Goal: Transaction & Acquisition: Purchase product/service

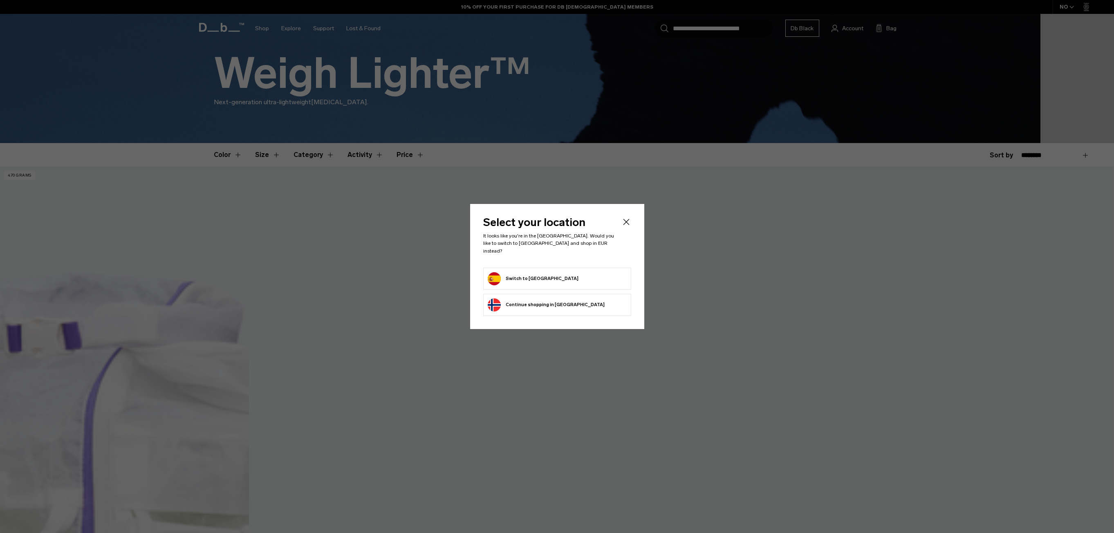
click at [549, 274] on form "Switch to Spain" at bounding box center [557, 278] width 139 height 13
click at [525, 275] on button "Switch to Spain" at bounding box center [533, 278] width 91 height 13
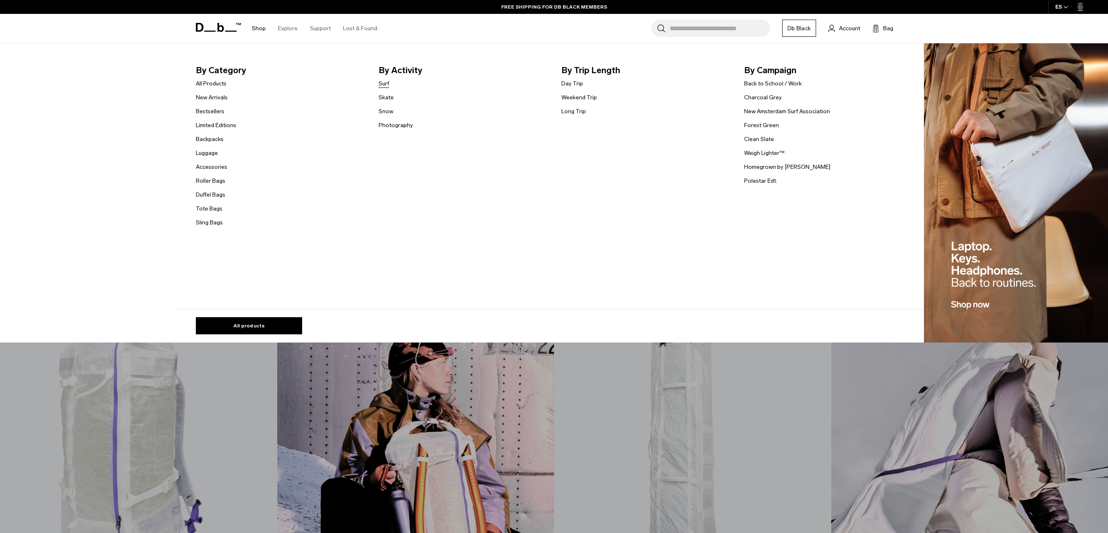
click at [385, 83] on link "Surf" at bounding box center [384, 83] width 11 height 9
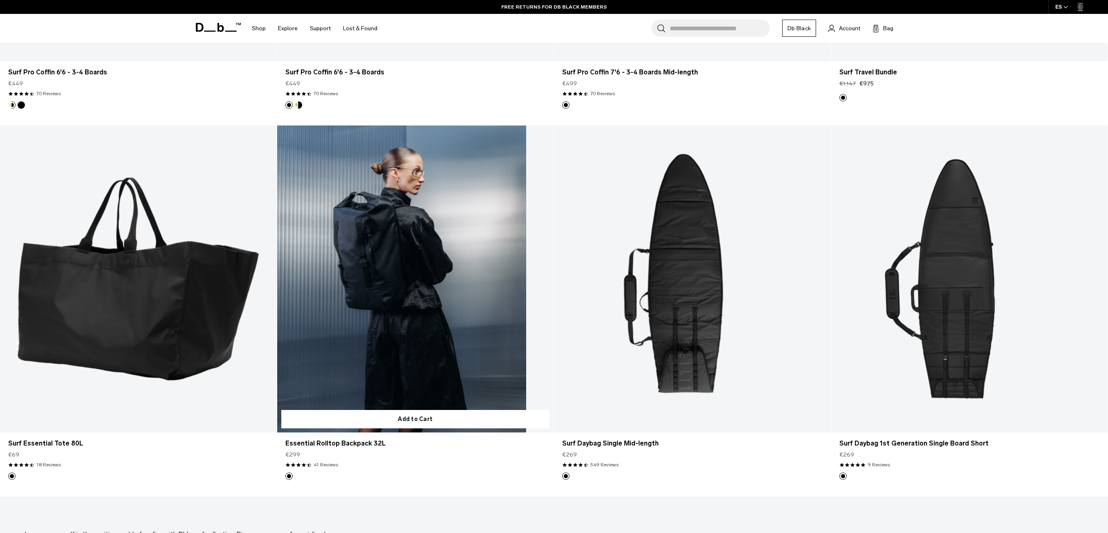
scroll to position [572, 0]
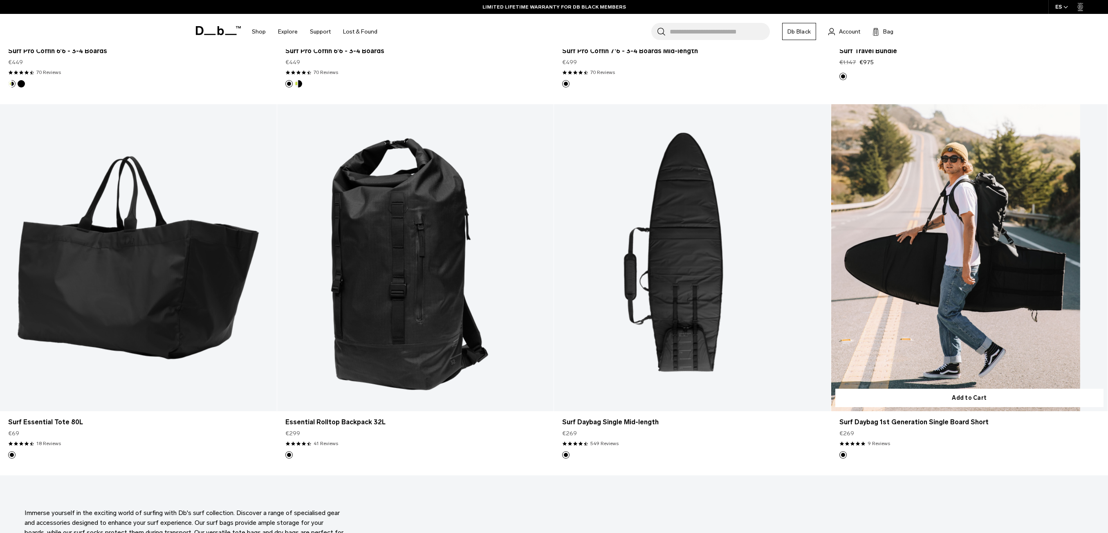
click at [954, 284] on link "Surf Daybag 1st Generation Single Board Short" at bounding box center [969, 257] width 277 height 307
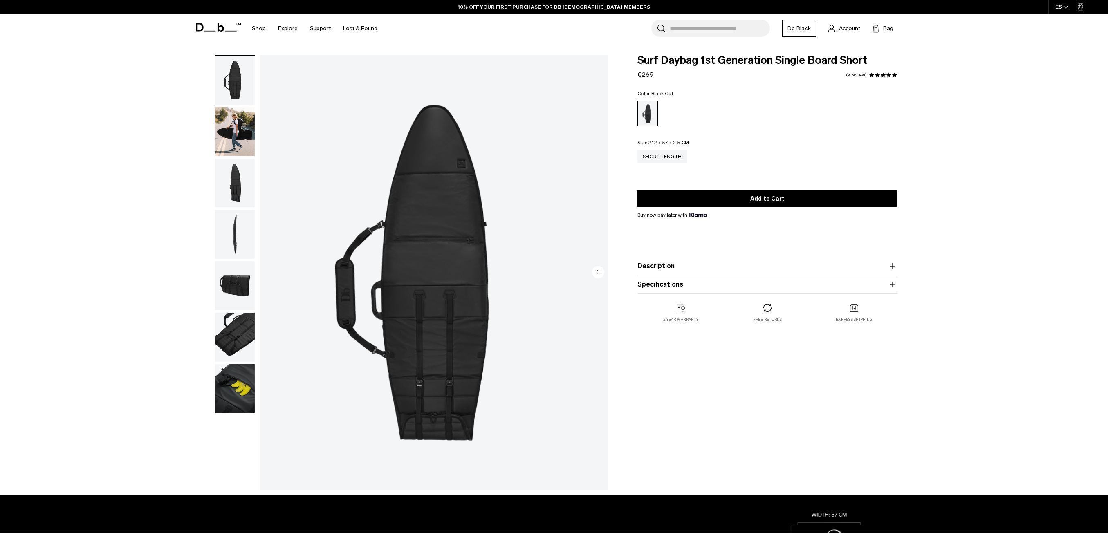
click at [243, 132] on img "button" at bounding box center [235, 131] width 40 height 49
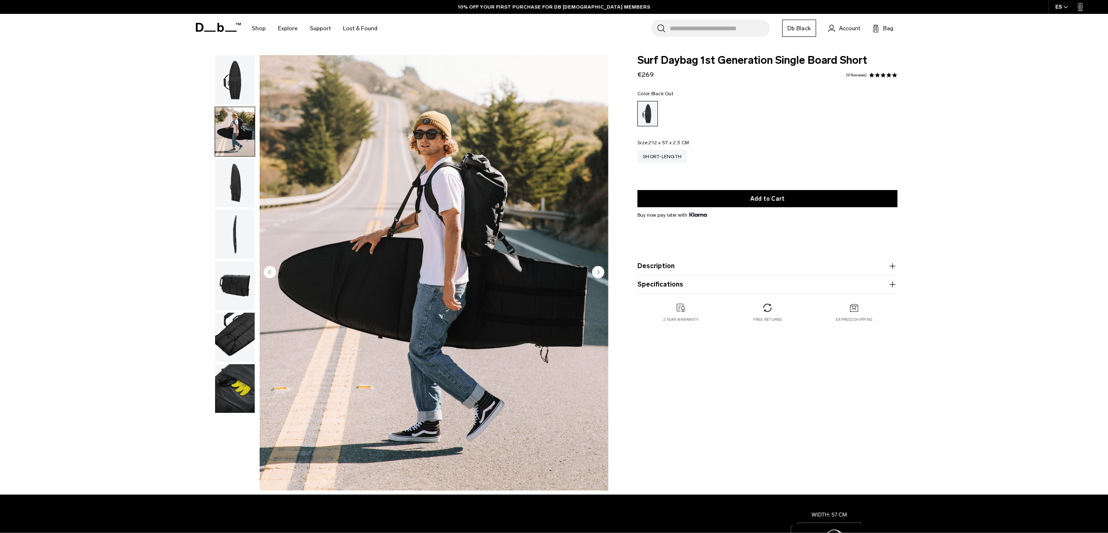
click at [242, 176] on img "button" at bounding box center [235, 183] width 40 height 49
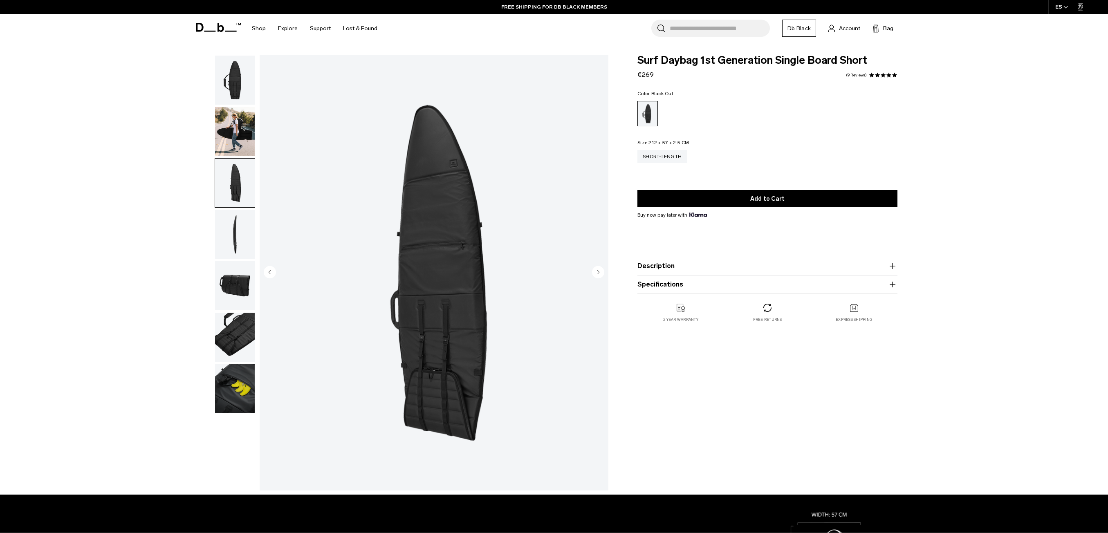
click at [243, 228] on img "button" at bounding box center [235, 234] width 40 height 49
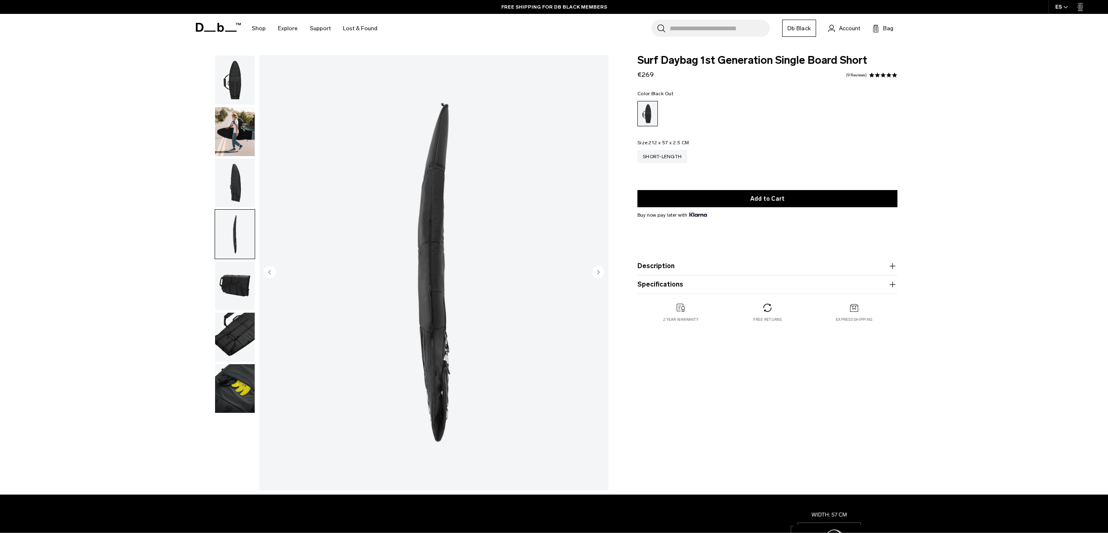
click at [235, 182] on img "button" at bounding box center [235, 183] width 40 height 49
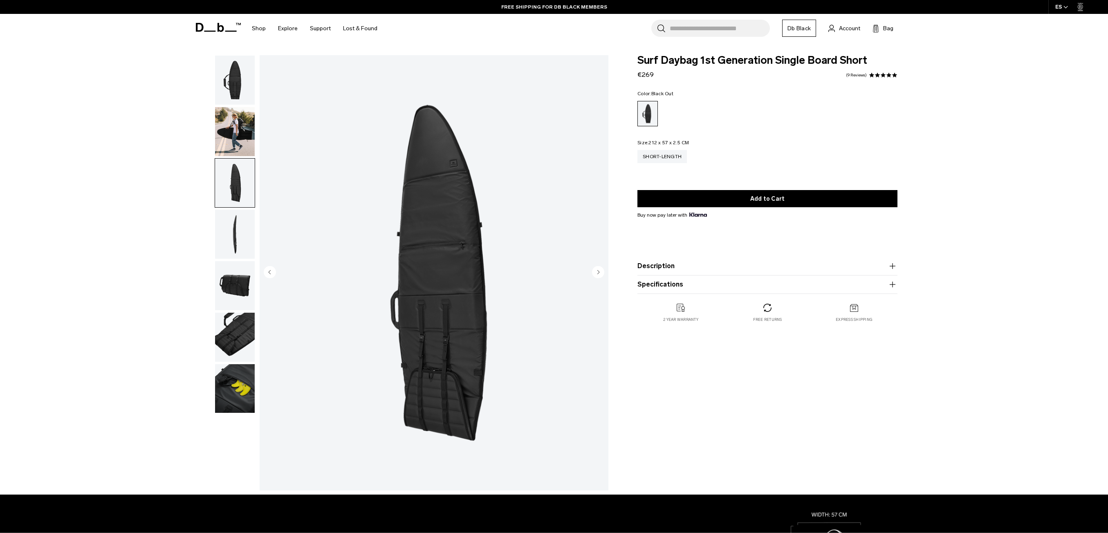
click at [237, 284] on img "button" at bounding box center [235, 285] width 40 height 49
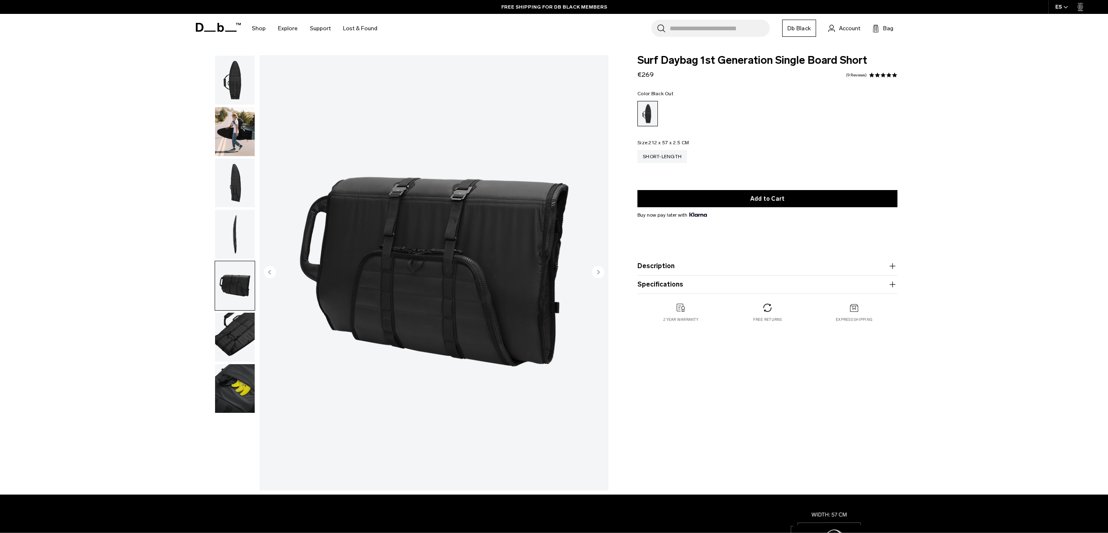
click at [243, 332] on img "button" at bounding box center [235, 337] width 40 height 49
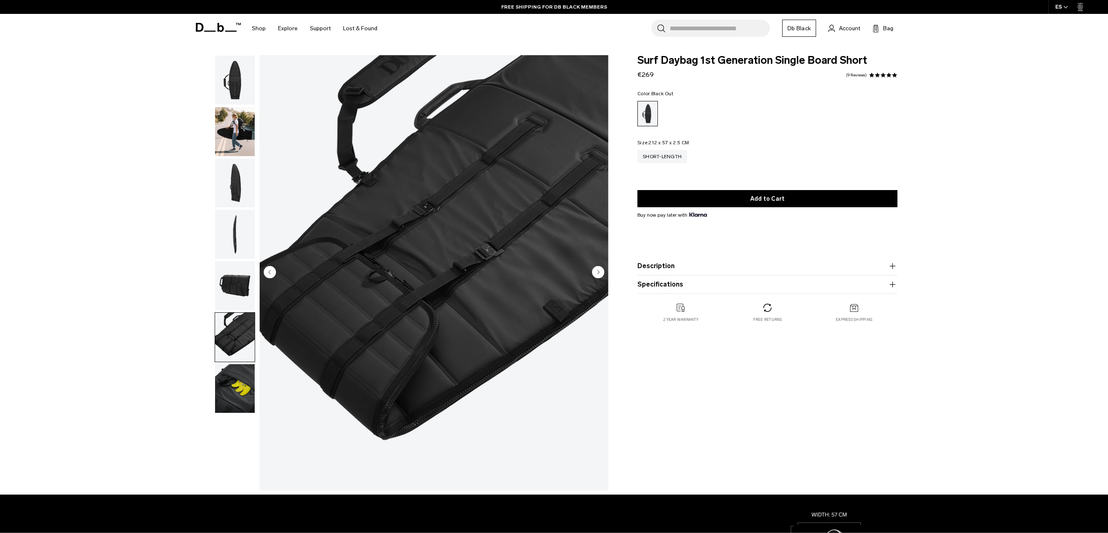
click at [242, 382] on img "button" at bounding box center [235, 388] width 40 height 49
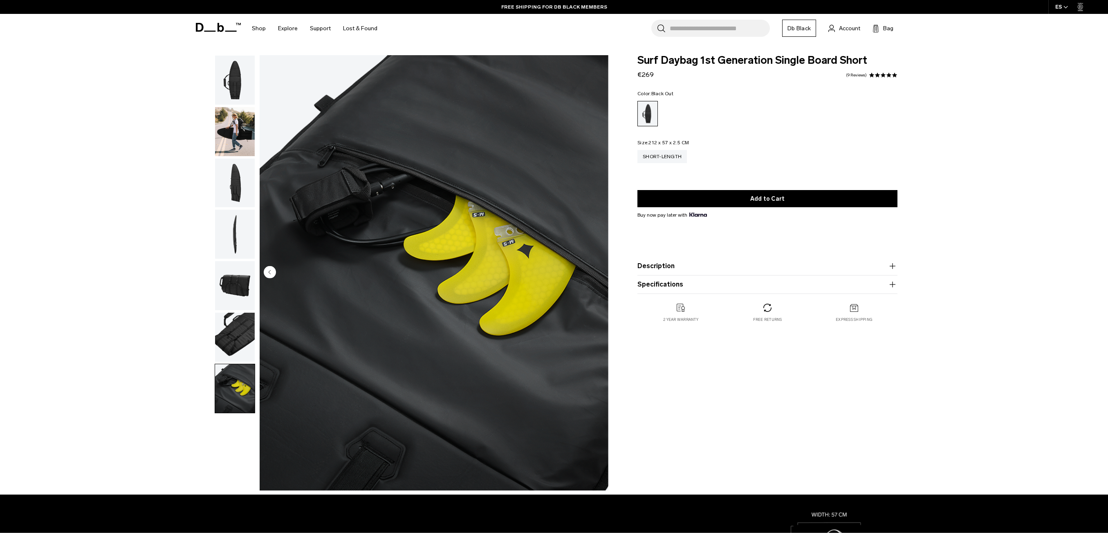
click at [239, 327] on img "button" at bounding box center [235, 337] width 40 height 49
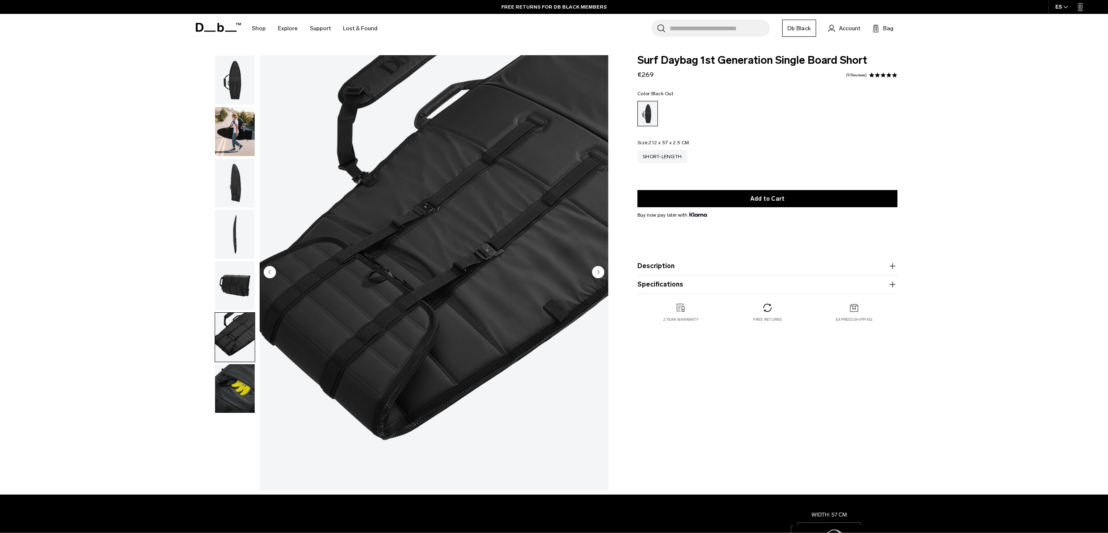
click at [243, 277] on img "button" at bounding box center [235, 285] width 40 height 49
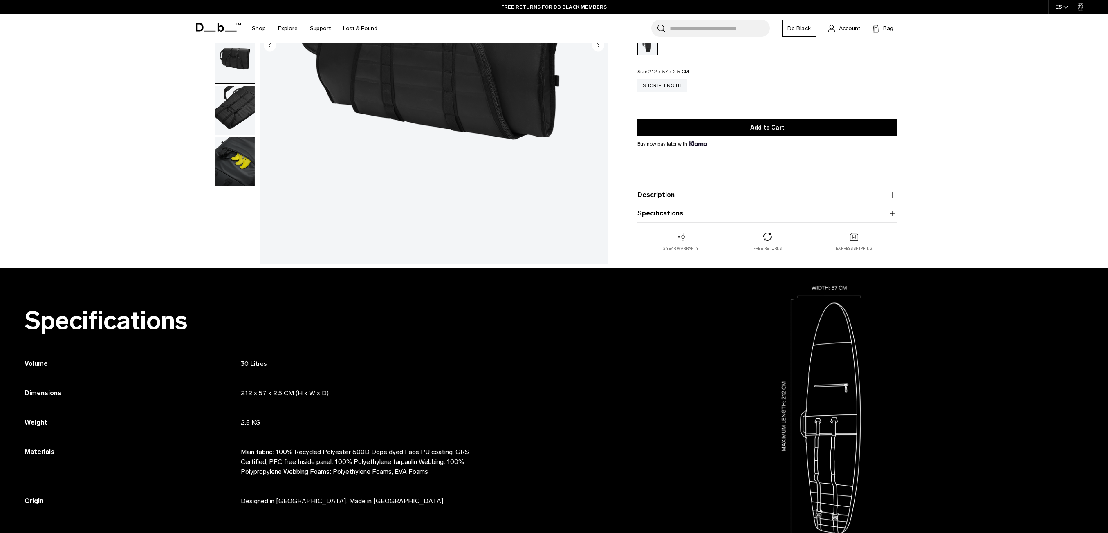
scroll to position [245, 0]
